Goal: Information Seeking & Learning: Learn about a topic

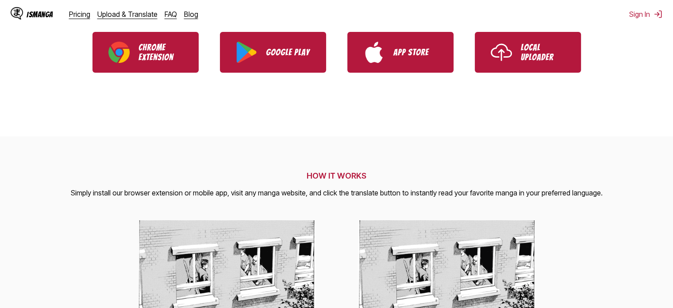
scroll to position [89, 0]
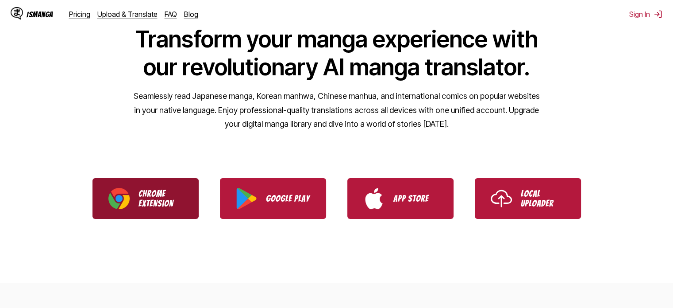
click at [167, 193] on p "Chrome Extension" at bounding box center [161, 198] width 44 height 19
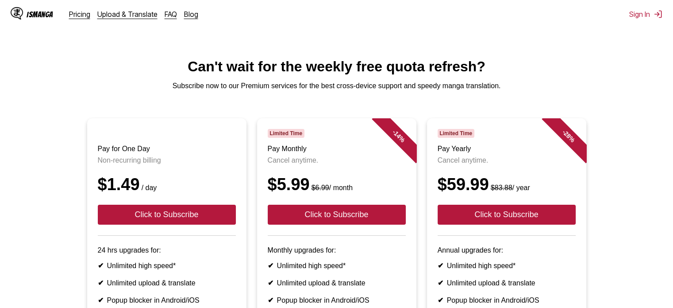
click at [22, 14] on img at bounding box center [17, 13] width 12 height 12
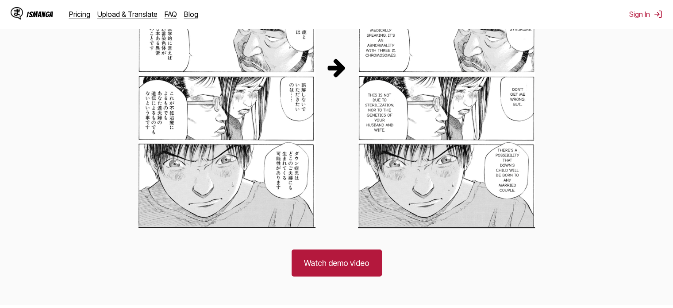
scroll to position [531, 0]
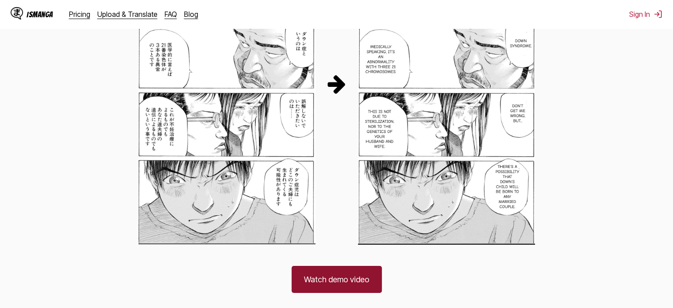
drag, startPoint x: 346, startPoint y: 284, endPoint x: 348, endPoint y: 280, distance: 4.8
click at [346, 284] on link "Watch demo video" at bounding box center [337, 279] width 90 height 27
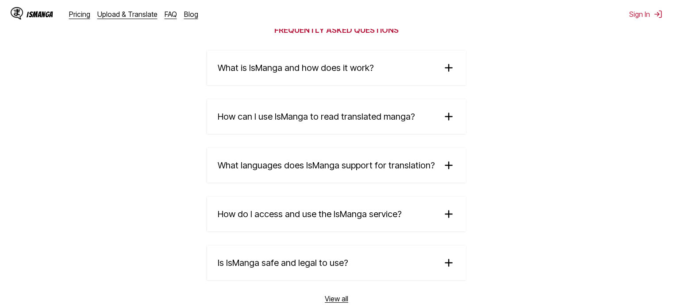
scroll to position [1461, 0]
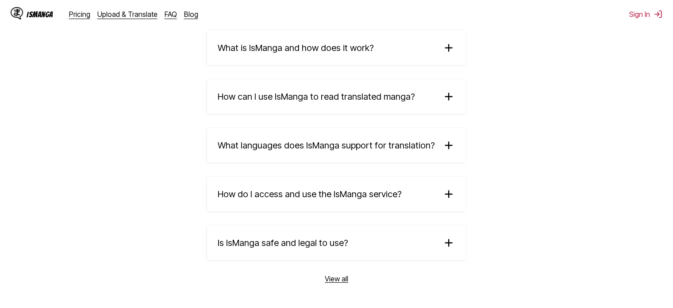
click at [442, 99] on img at bounding box center [448, 96] width 13 height 13
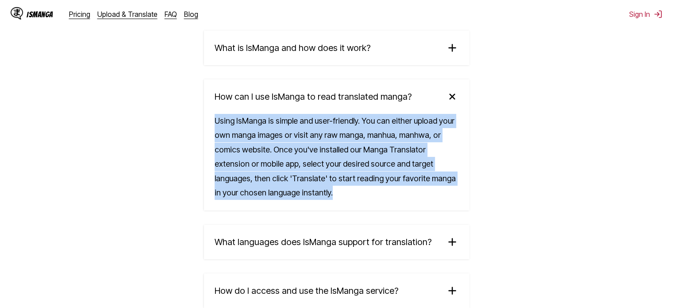
drag, startPoint x: 218, startPoint y: 128, endPoint x: 280, endPoint y: 193, distance: 89.5
click at [280, 193] on div "Using IsManga is simple and user-friendly. You can either upload your own manga…" at bounding box center [337, 162] width 266 height 96
copy div "Using IsManga is simple and user-friendly. You can either upload your own manga…"
click at [478, 160] on section "Frequently Asked Questions What is [PERSON_NAME] and how does it work? IsManga …" at bounding box center [336, 189] width 673 height 466
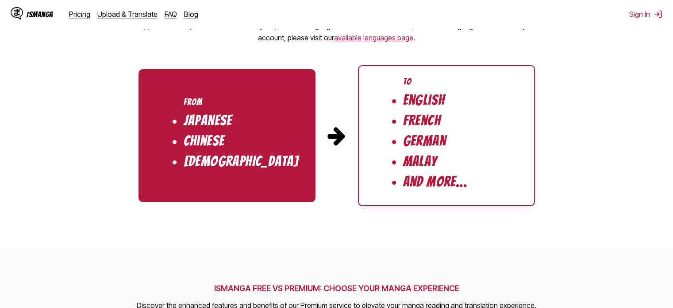
scroll to position [1218, 0]
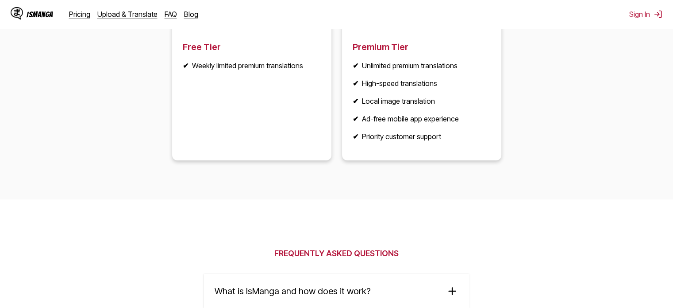
drag, startPoint x: 428, startPoint y: 17, endPoint x: 422, endPoint y: 15, distance: 5.9
click at [428, 17] on div "IsManga Pricing Upload & Translate FAQ Blog Sign In Pricing Upload & Translate …" at bounding box center [336, 14] width 673 height 28
